Goal: Find contact information: Find contact information

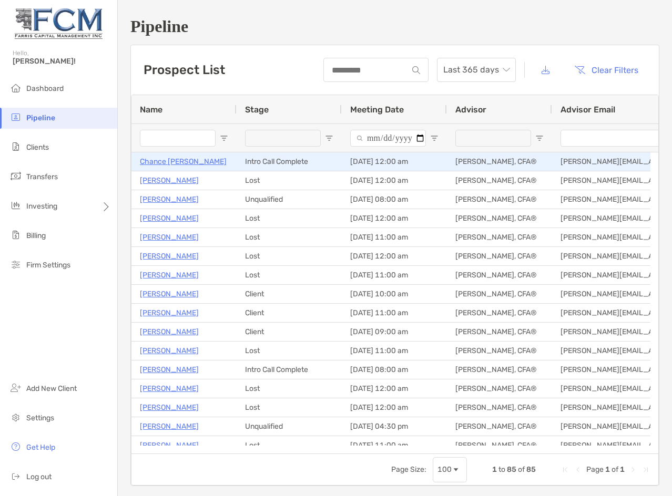
click at [170, 159] on p "Chance [PERSON_NAME]" at bounding box center [183, 161] width 87 height 13
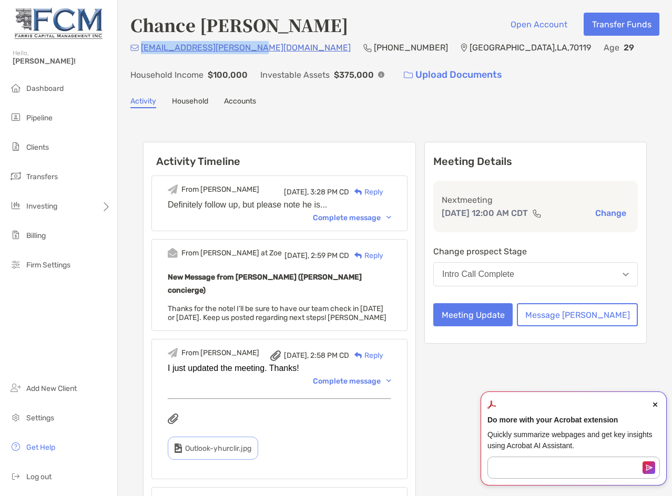
drag, startPoint x: 254, startPoint y: 50, endPoint x: 143, endPoint y: 47, distance: 111.0
click at [142, 47] on div "chance.r.aucoin@gmail.com (985) 860-6017 New Orleans , LA , 70119 Age 29 Househ…" at bounding box center [394, 63] width 529 height 45
copy p "chance.r.aucoin@gmail.com"
